Goal: Information Seeking & Learning: Learn about a topic

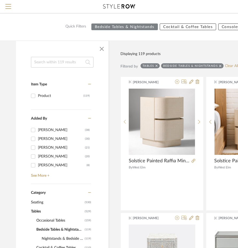
scroll to position [53, 0]
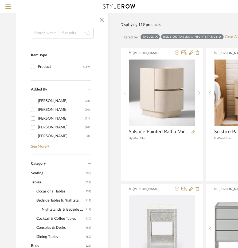
click at [32, 180] on span "Tables" at bounding box center [57, 182] width 52 height 9
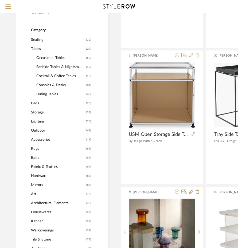
click at [42, 122] on span "Lighting" at bounding box center [57, 121] width 52 height 9
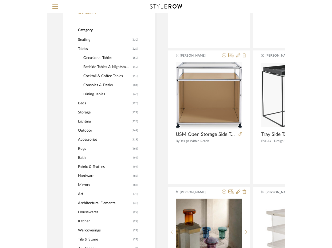
scroll to position [195, 0]
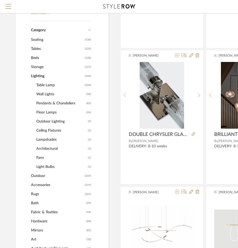
click at [51, 84] on span "Table Lamp" at bounding box center [59, 85] width 47 height 9
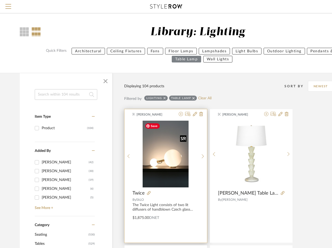
click at [172, 163] on img "0" at bounding box center [166, 154] width 46 height 67
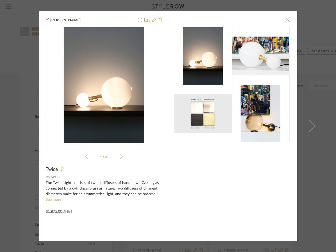
click at [287, 21] on span "button" at bounding box center [288, 19] width 11 height 11
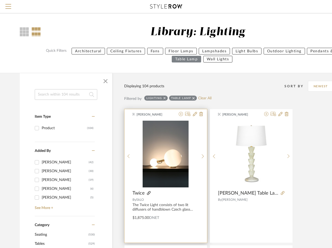
click at [149, 193] on icon at bounding box center [149, 193] width 4 height 4
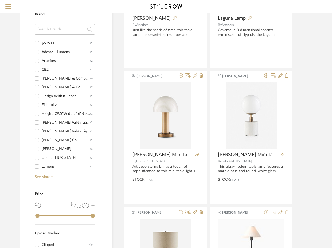
scroll to position [588, 0]
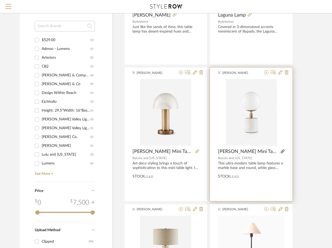
click at [281, 151] on icon at bounding box center [283, 152] width 4 height 4
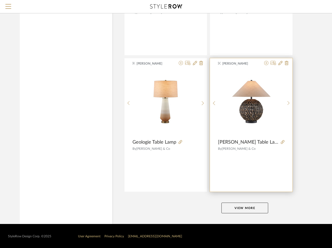
scroll to position [1965, 0]
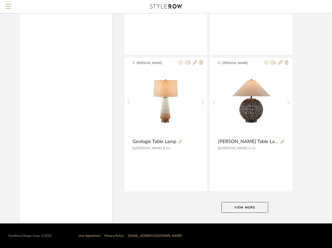
click at [257, 206] on button "View More" at bounding box center [245, 207] width 47 height 11
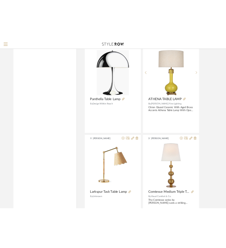
scroll to position [2954, 0]
